Goal: Information Seeking & Learning: Learn about a topic

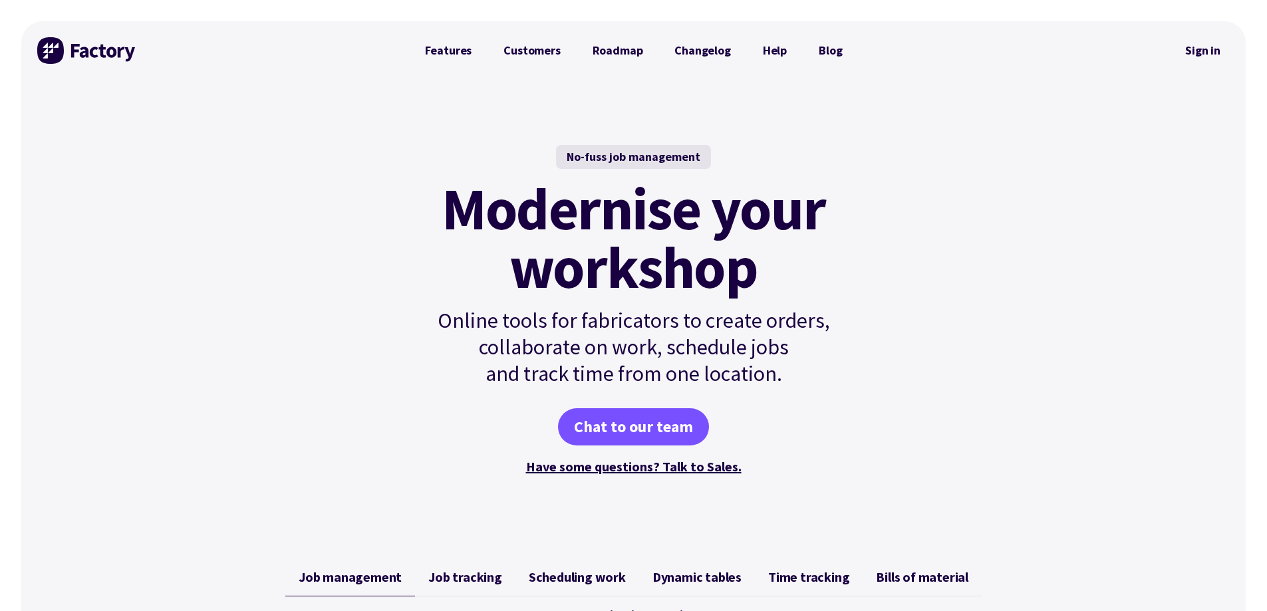
drag, startPoint x: 423, startPoint y: 392, endPoint x: 387, endPoint y: 70, distance: 323.8
click at [467, 49] on link "Features" at bounding box center [448, 50] width 79 height 27
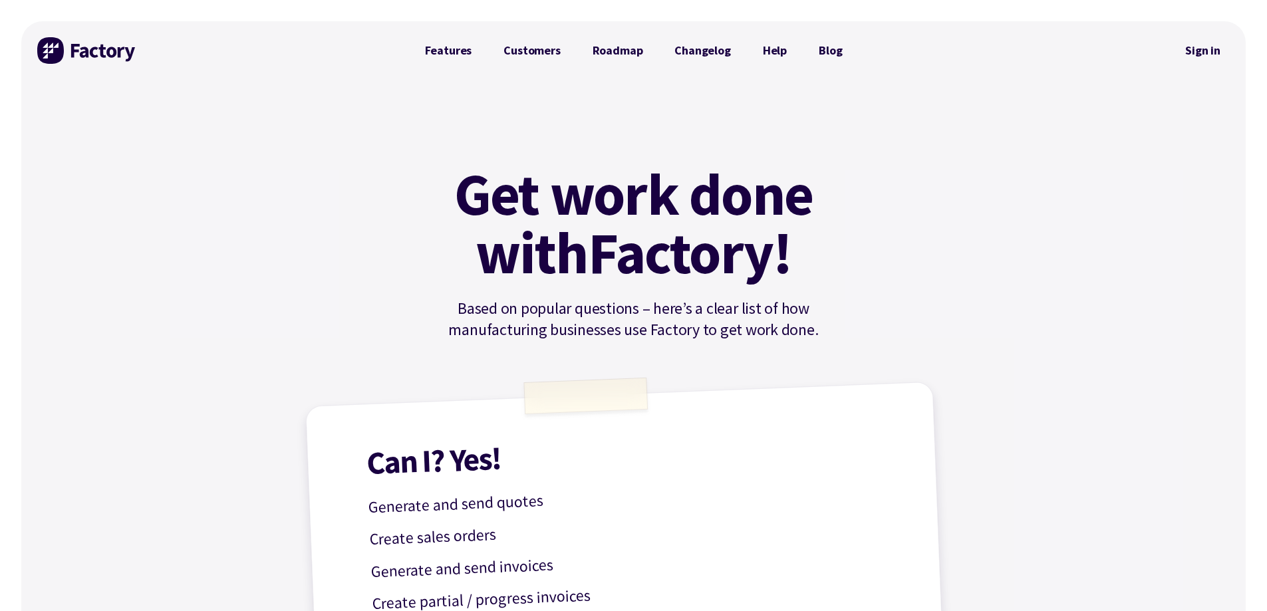
click at [114, 55] on img at bounding box center [87, 50] width 100 height 27
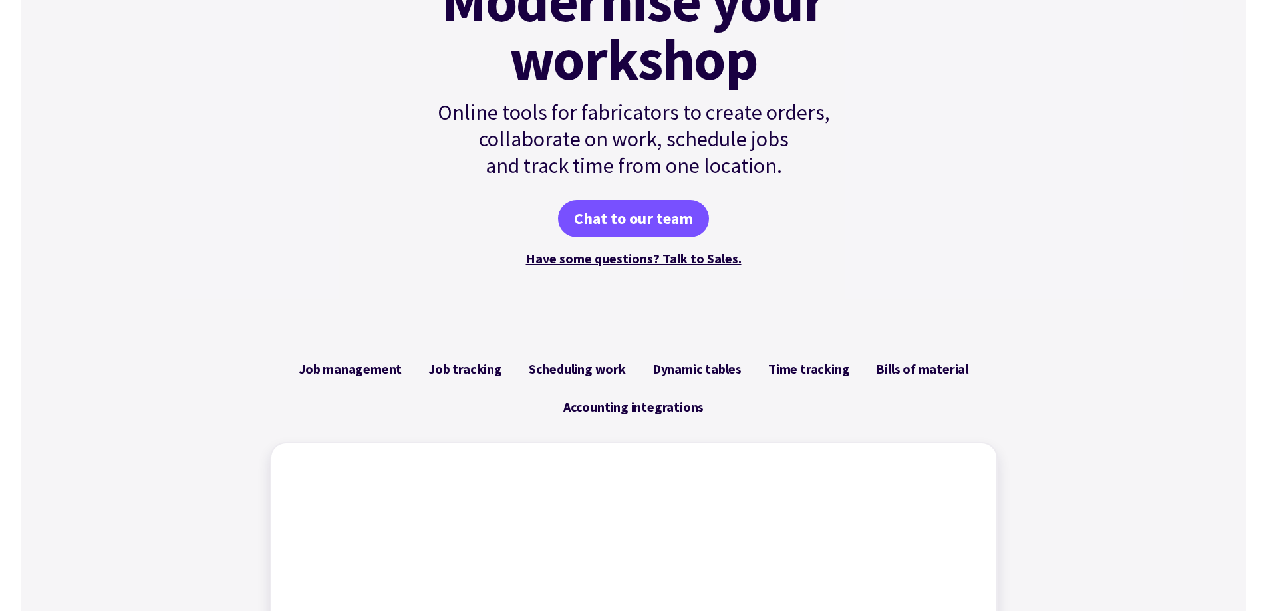
scroll to position [199, 0]
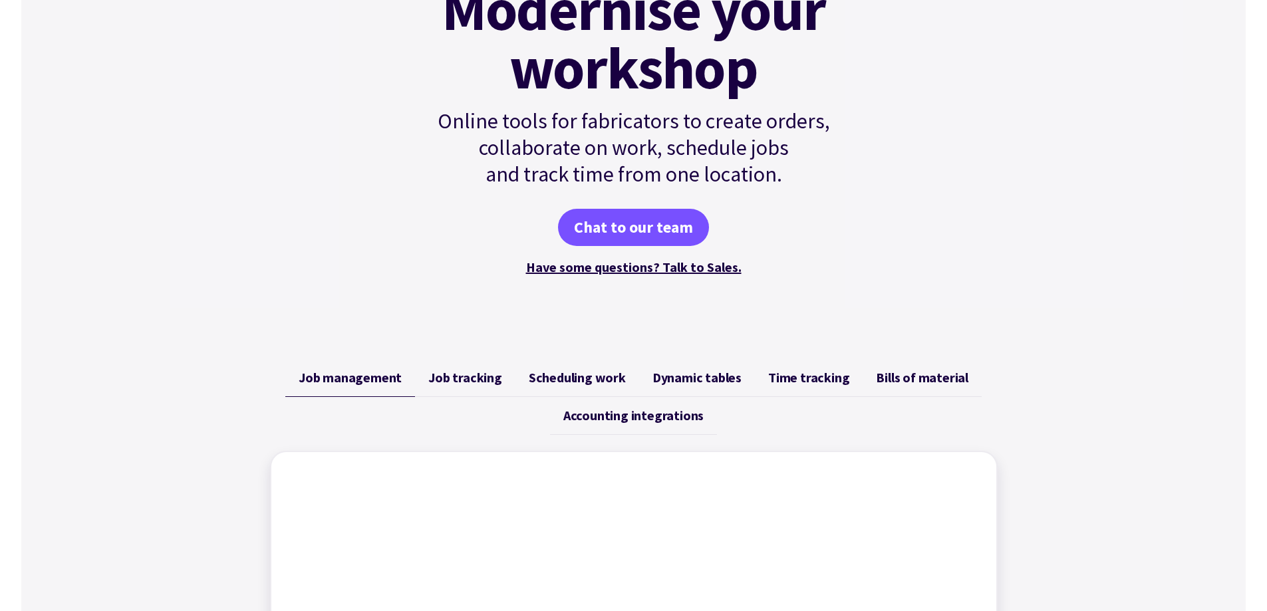
click at [589, 412] on span "Accounting integrations" at bounding box center [633, 416] width 140 height 16
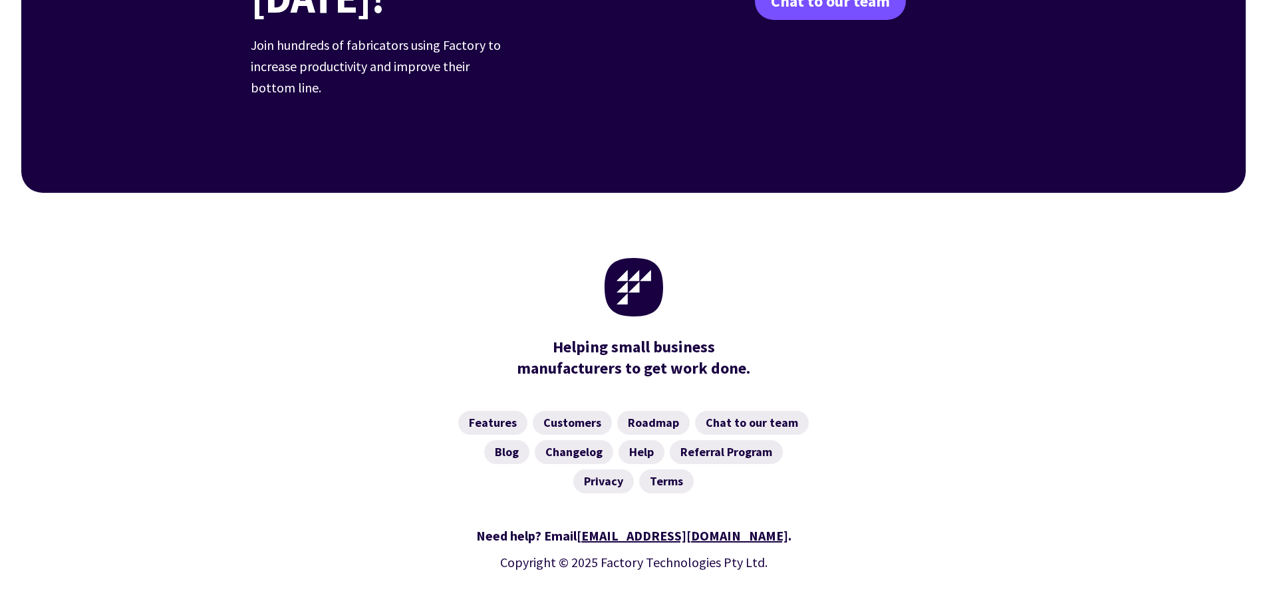
scroll to position [5190, 0]
